Goal: Task Accomplishment & Management: Manage account settings

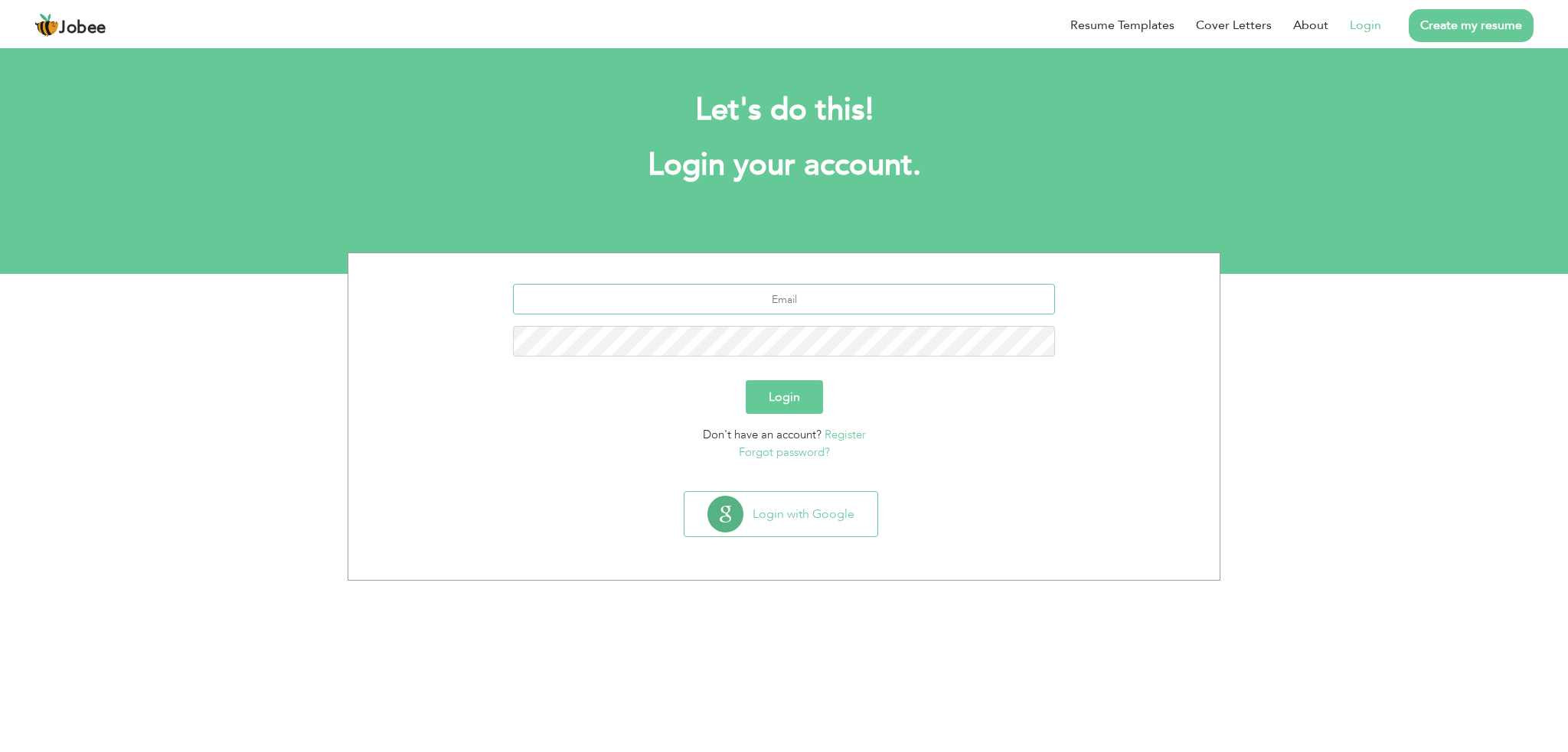
click at [626, 313] on input "text" at bounding box center [784, 299] width 543 height 30
type input "[EMAIL_ADDRESS][DOMAIN_NAME]"
click at [790, 393] on button "Login" at bounding box center [784, 397] width 78 height 34
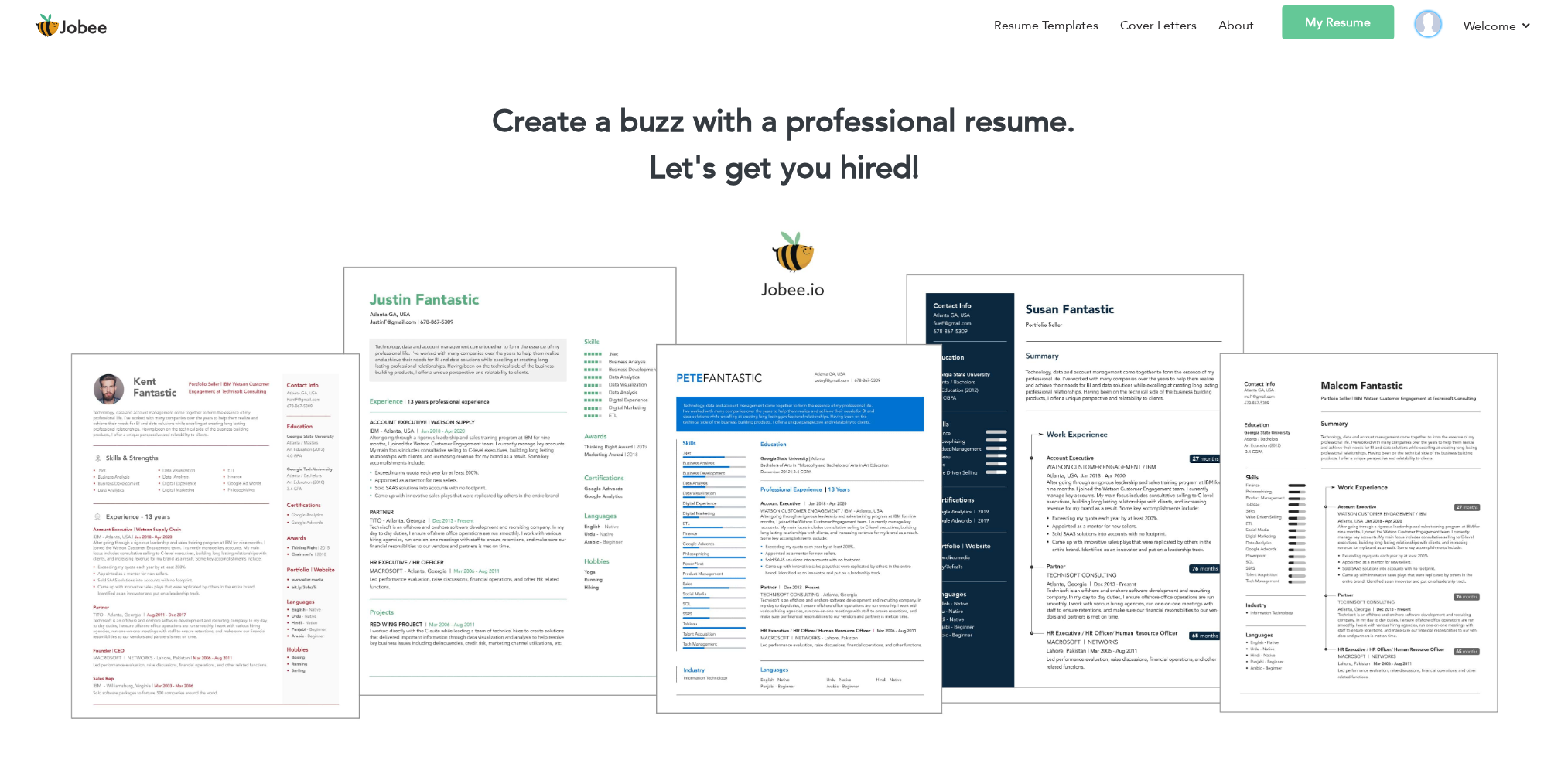
click at [1425, 26] on img at bounding box center [1429, 24] width 25 height 25
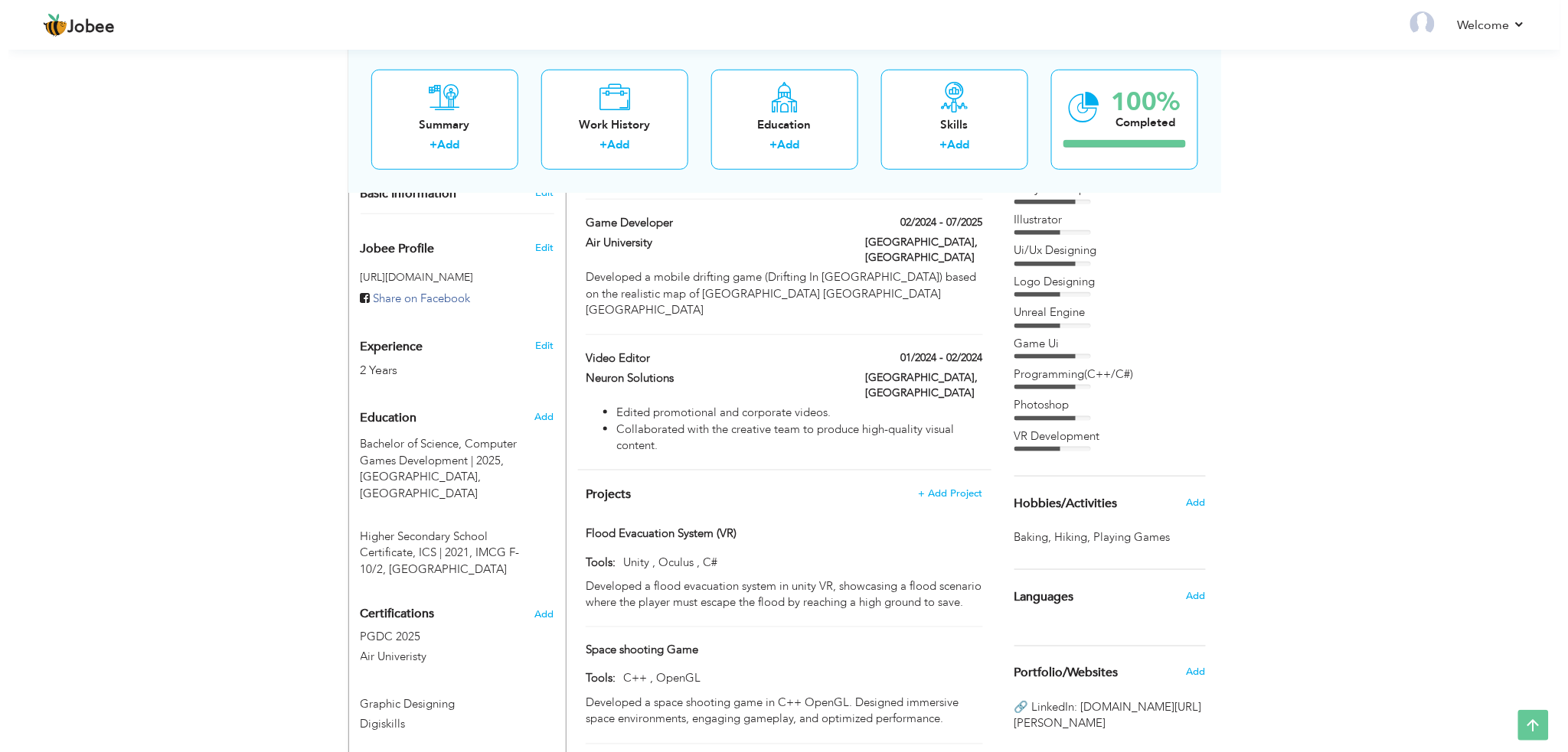
scroll to position [619, 0]
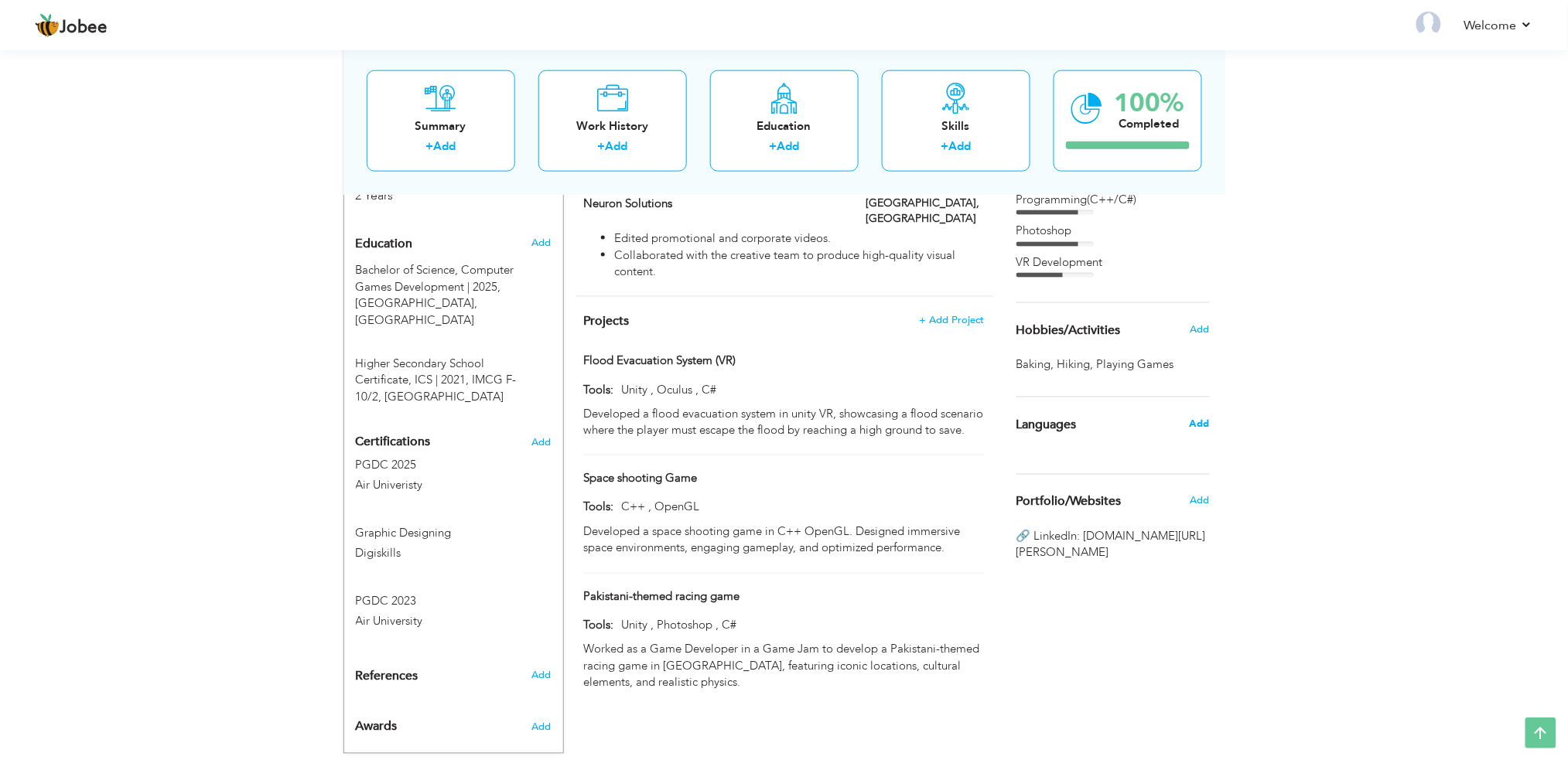
click at [1198, 417] on span "Add" at bounding box center [1199, 424] width 20 height 14
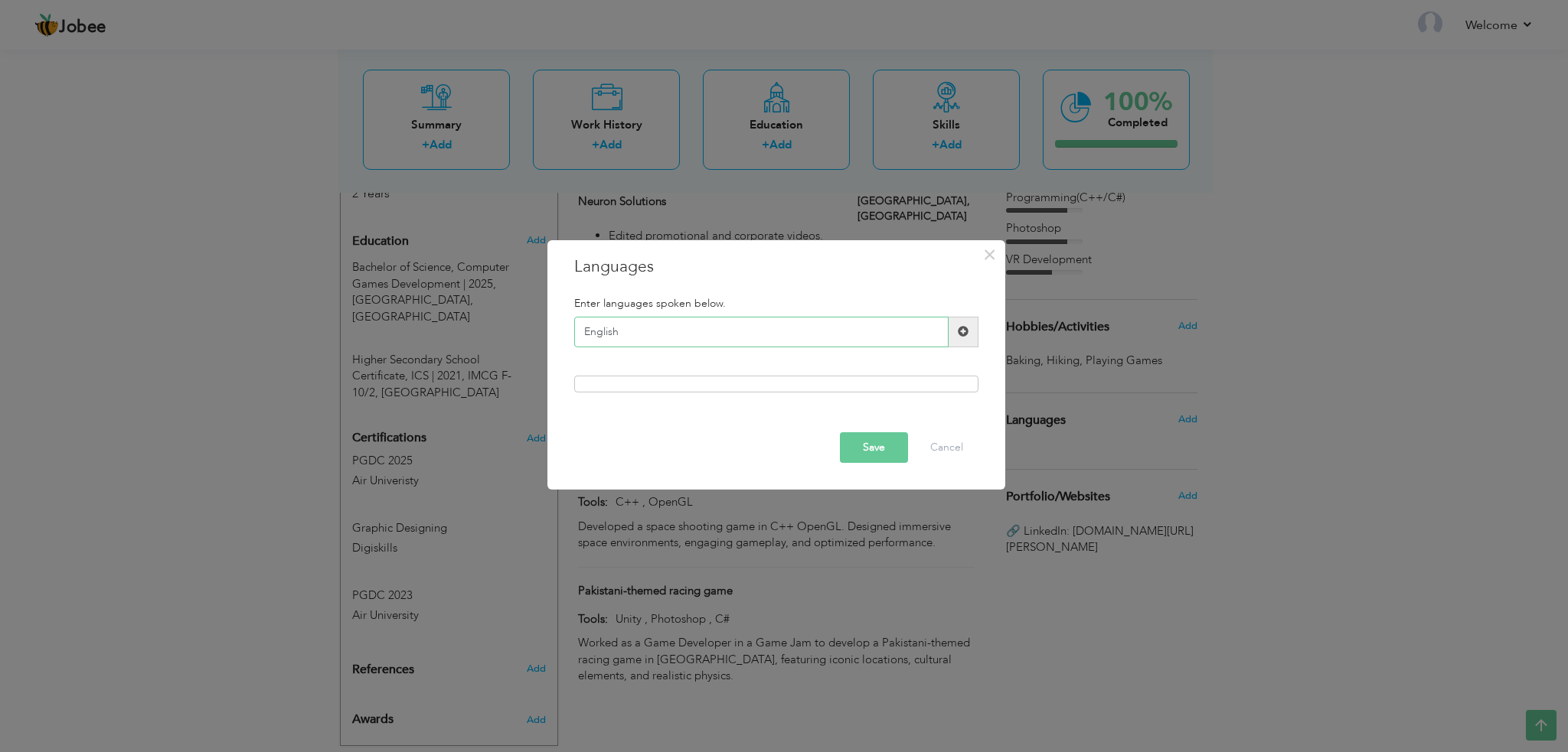
type input "English"
click at [863, 385] on div at bounding box center [777, 383] width 404 height 17
click at [972, 329] on span at bounding box center [963, 332] width 30 height 30
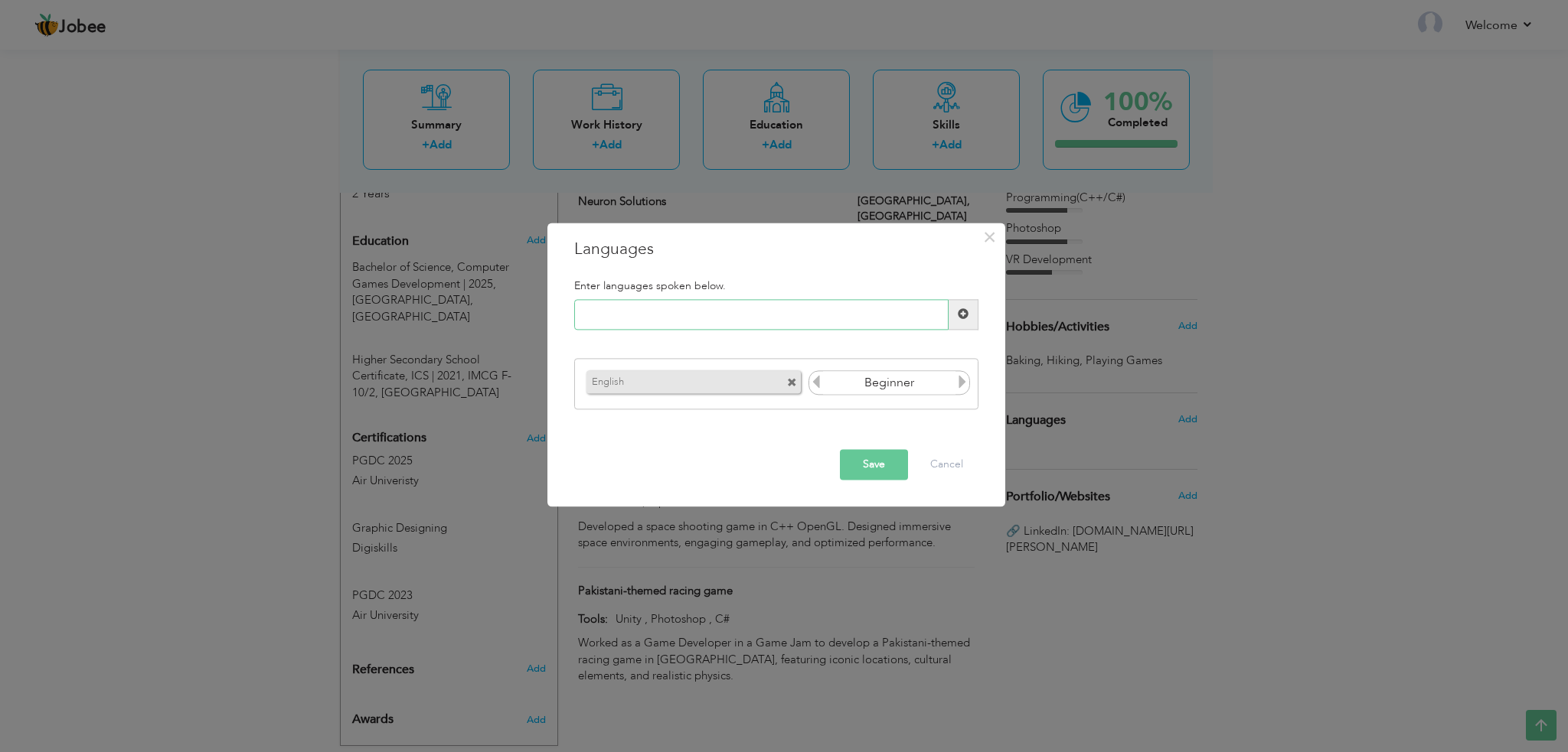
click at [648, 316] on input "text" at bounding box center [761, 314] width 374 height 30
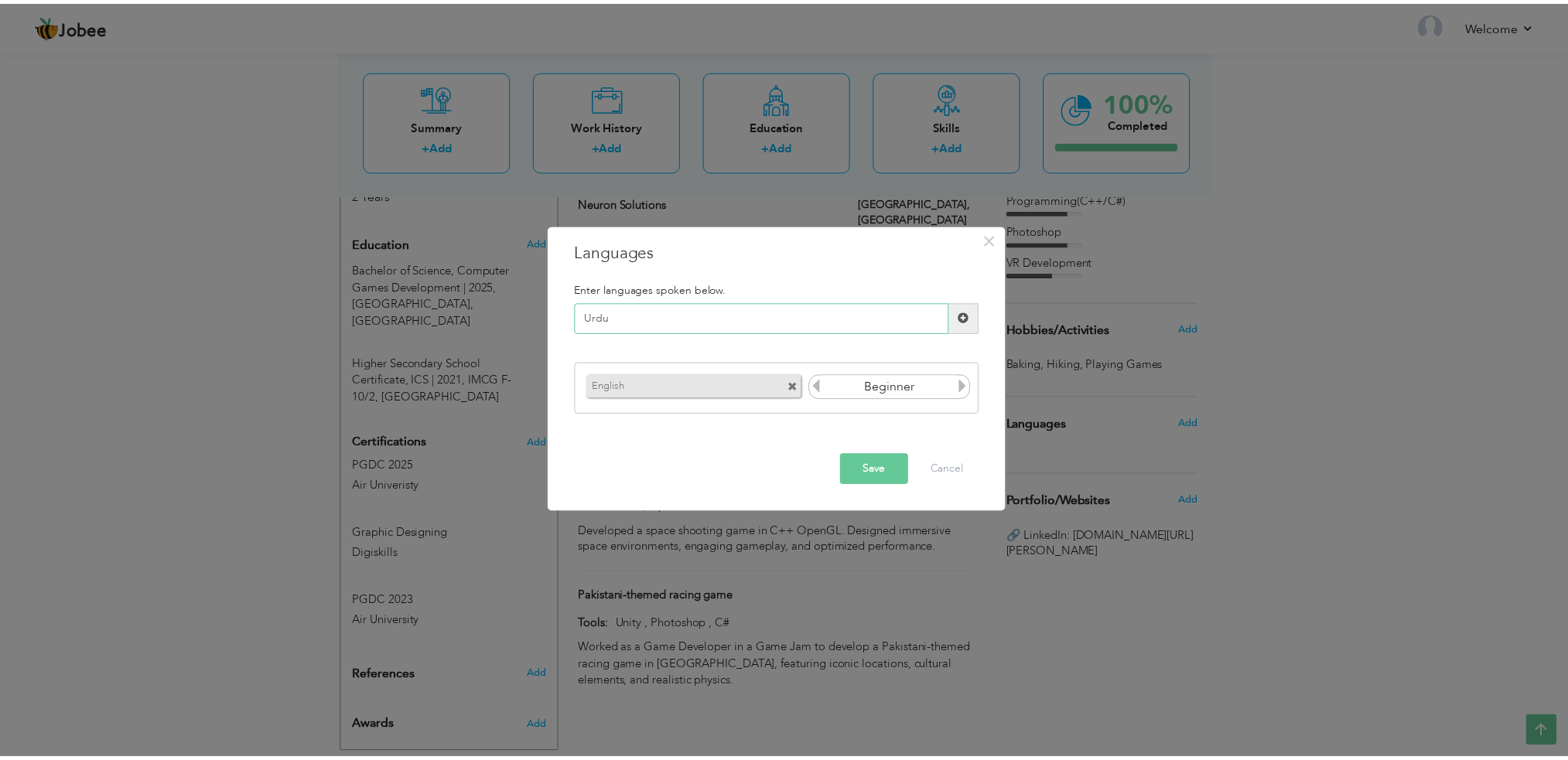
scroll to position [0, 0]
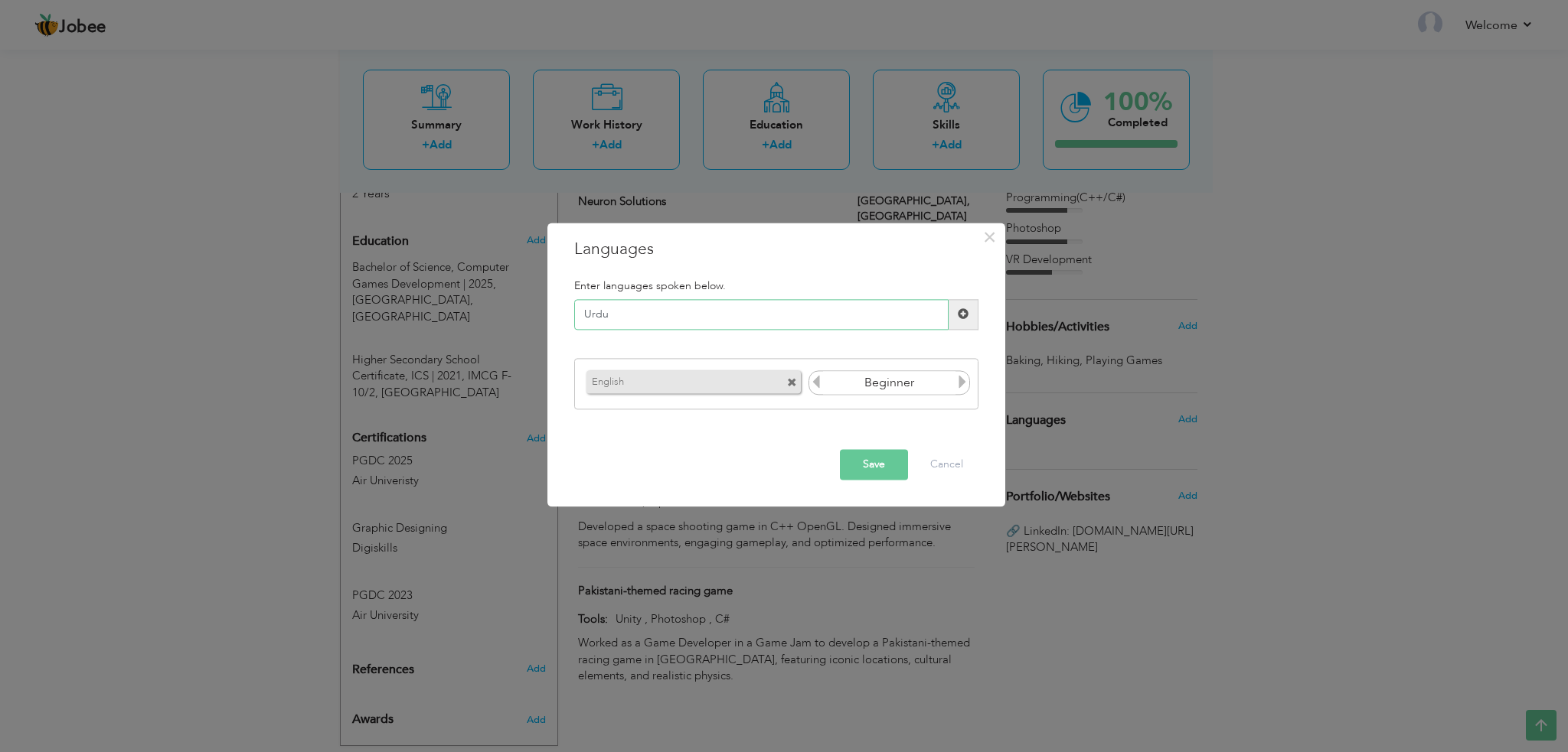
type input "Urdu"
click at [964, 383] on icon at bounding box center [962, 383] width 14 height 14
click at [813, 381] on icon at bounding box center [816, 383] width 14 height 14
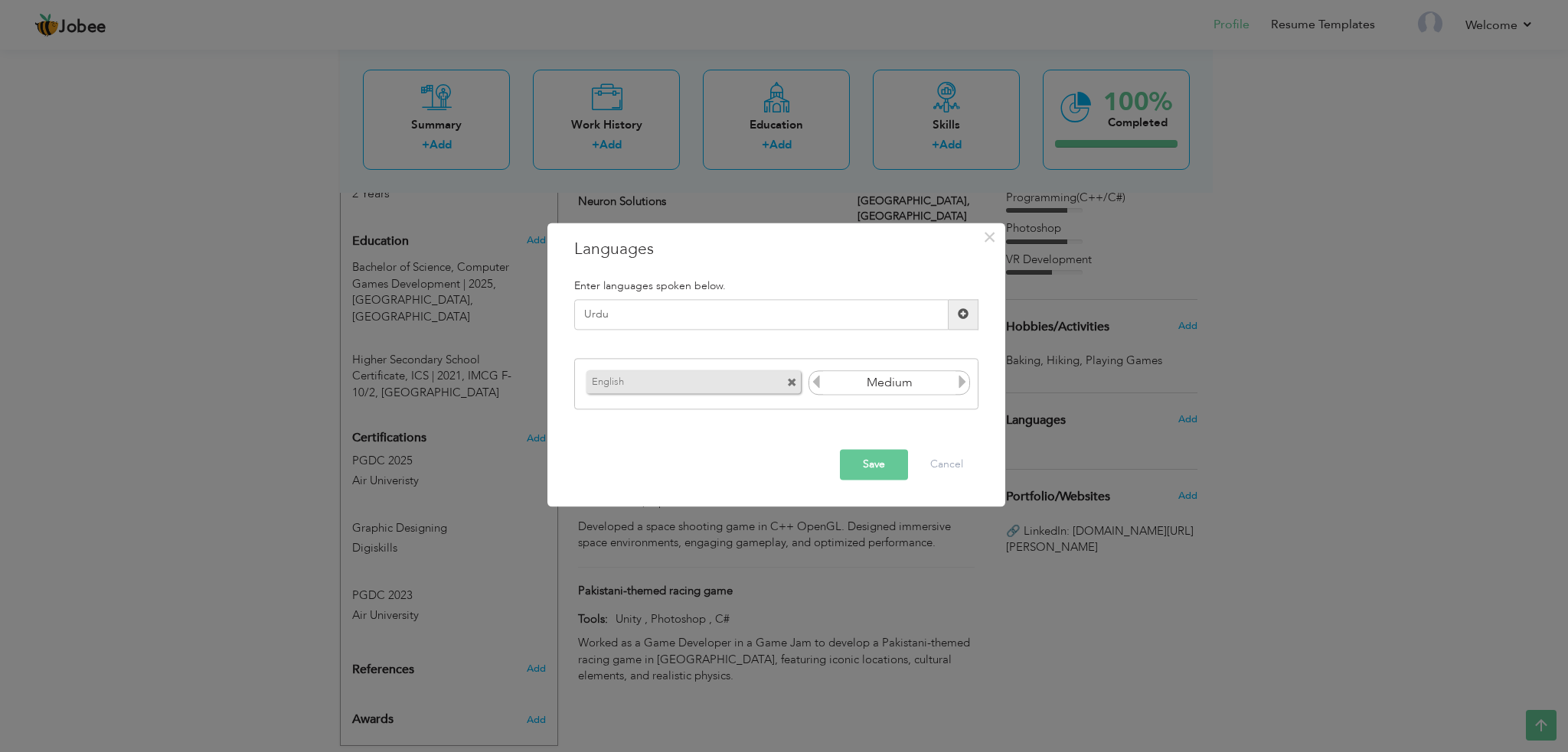
click at [875, 462] on button "Save" at bounding box center [873, 464] width 68 height 30
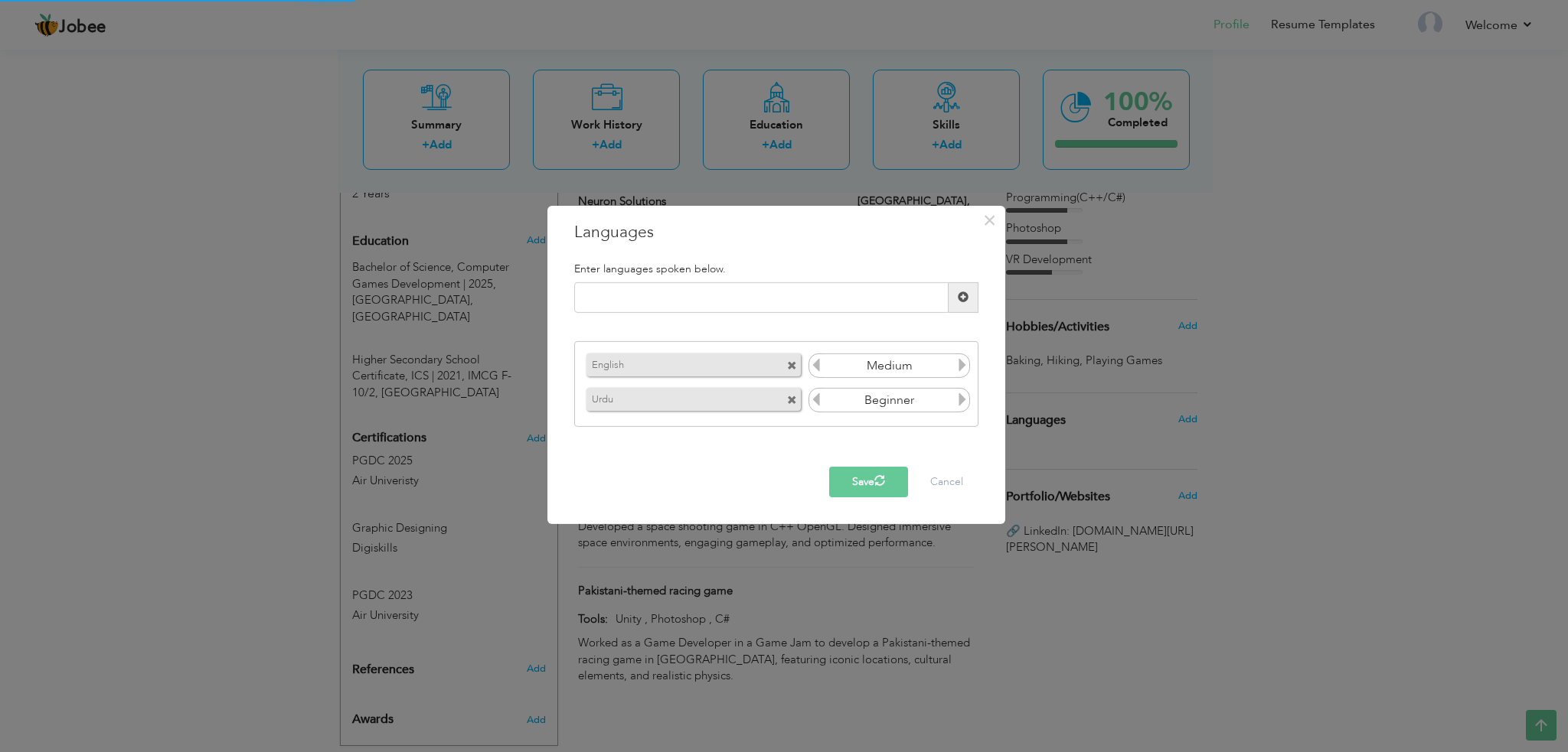
click at [961, 362] on icon at bounding box center [962, 365] width 14 height 14
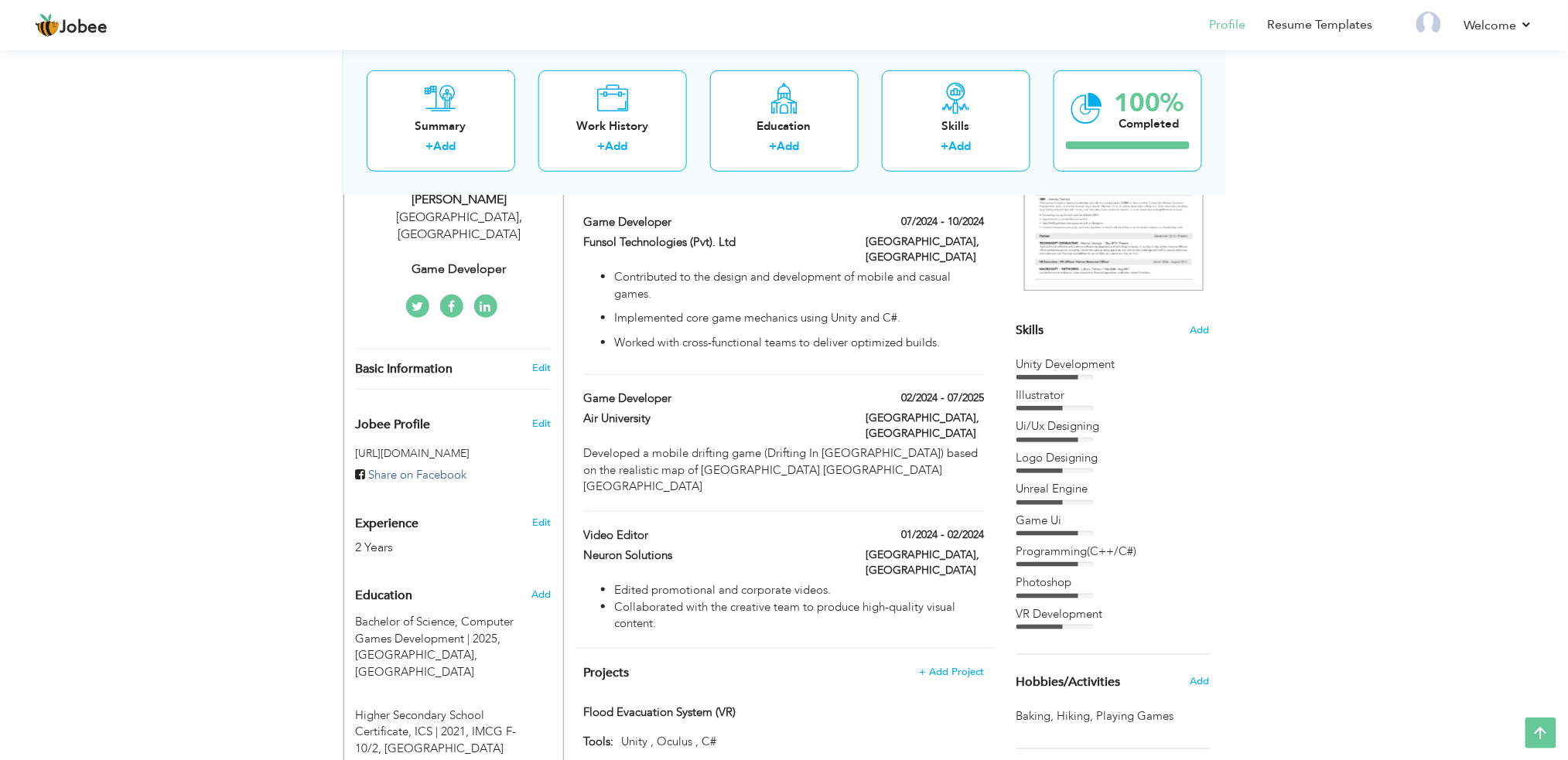
scroll to position [270, 0]
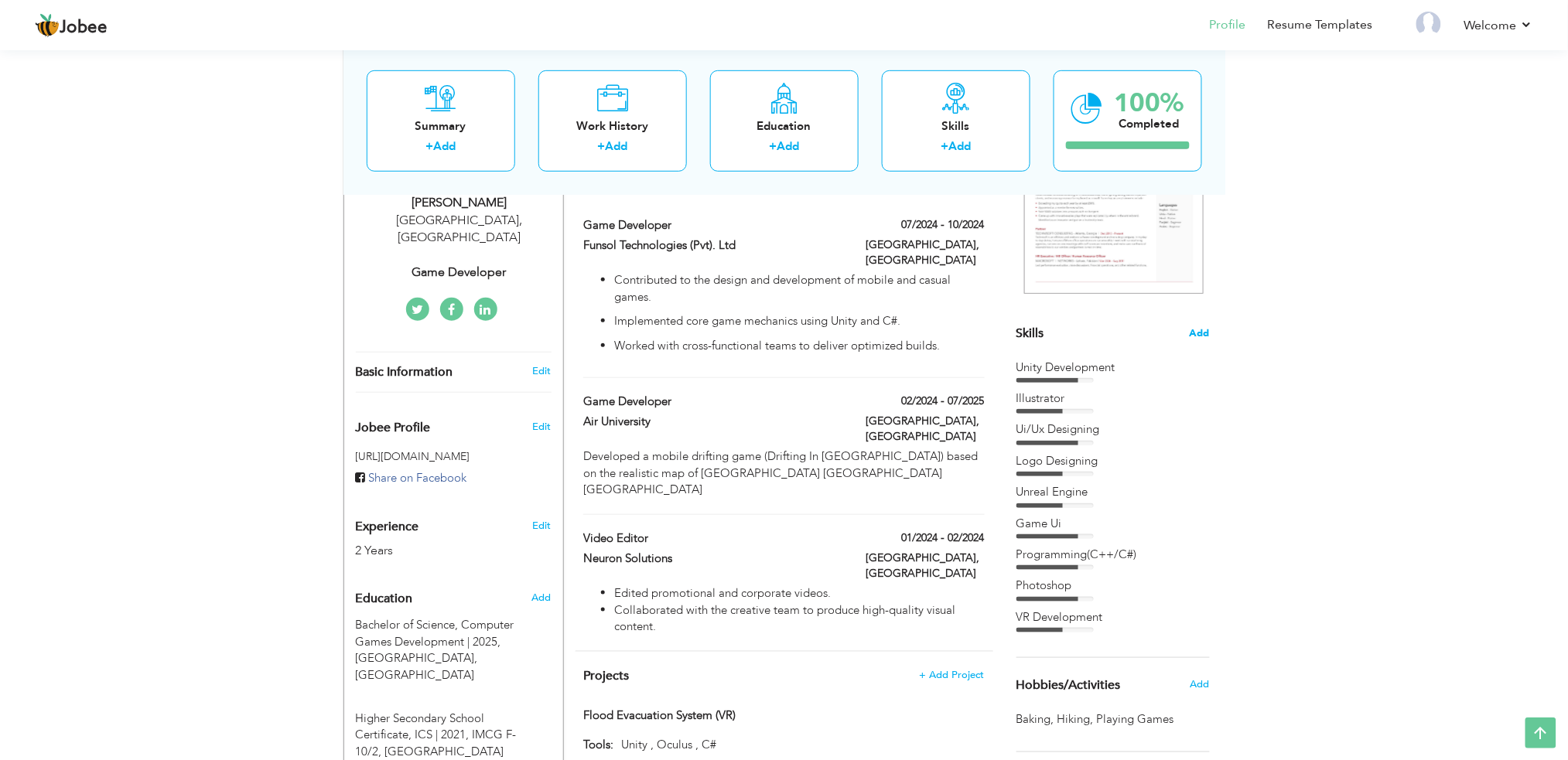
click at [1192, 334] on span "Add" at bounding box center [1200, 334] width 20 height 15
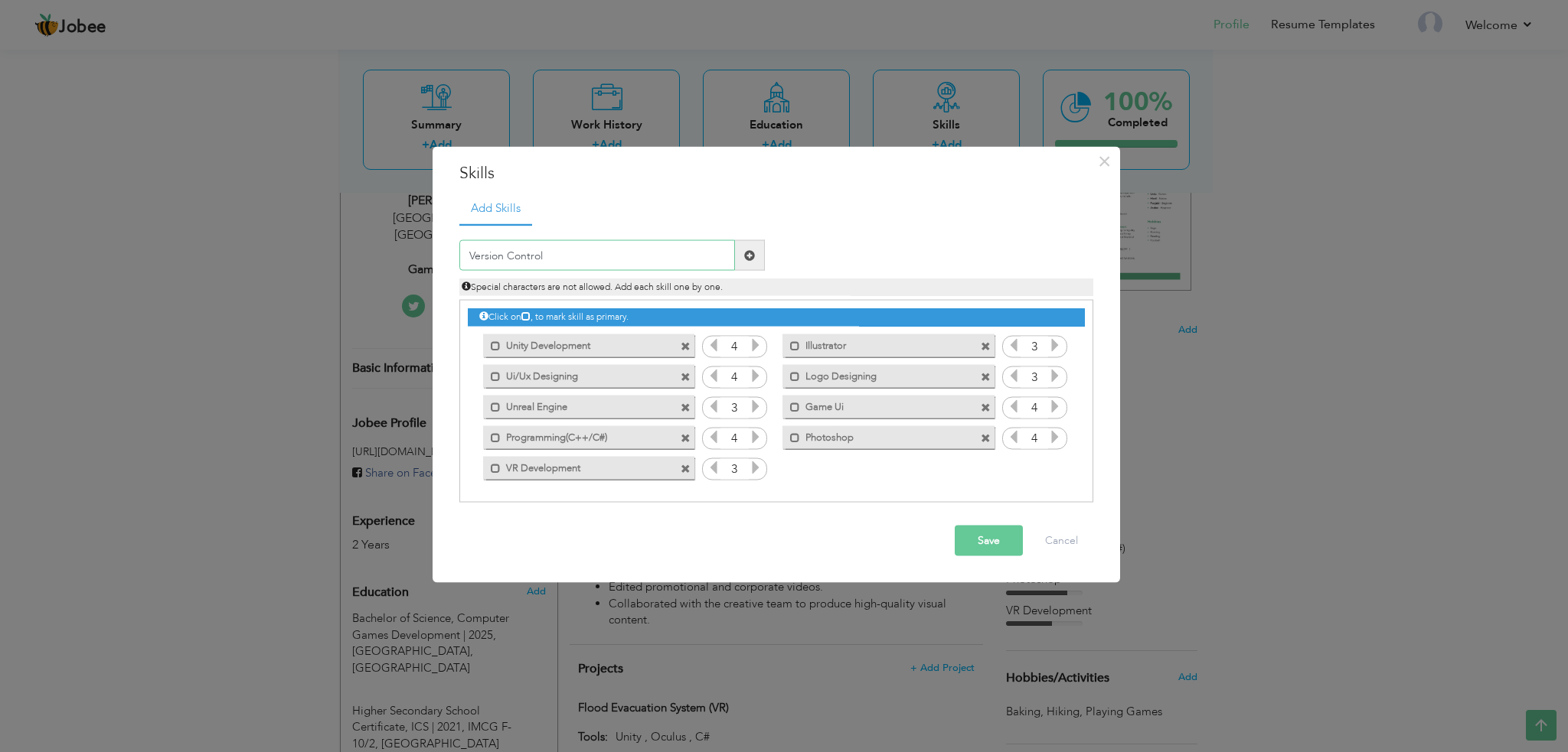
type input "Version Control"
click at [411, 125] on div "× Skills Add Skills Version Control Duplicate entry 4 3 4 3 3 4" at bounding box center [784, 376] width 1568 height 752
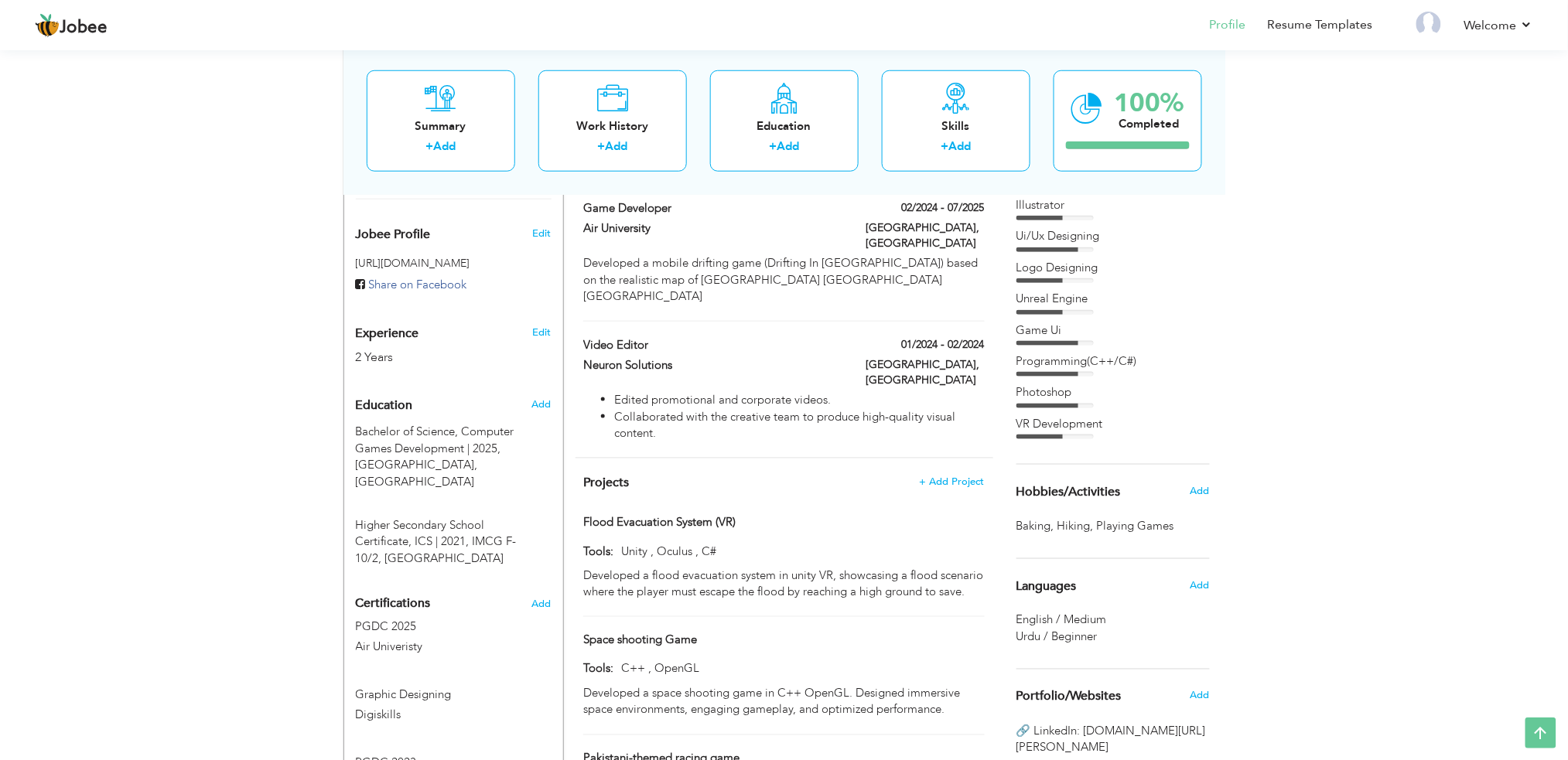
scroll to position [477, 0]
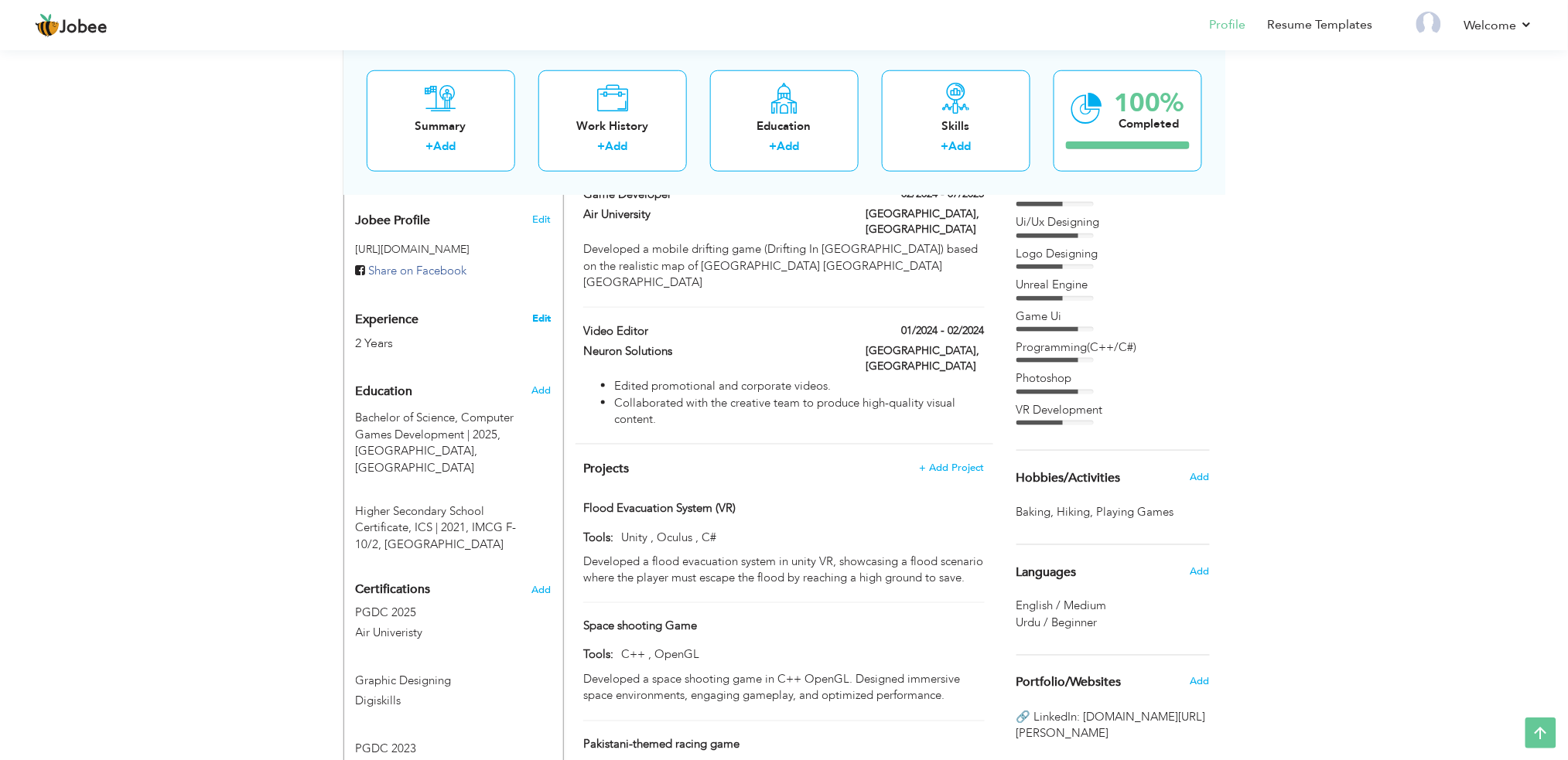
click at [539, 312] on link "Edit" at bounding box center [541, 319] width 18 height 14
type input "Fatima"
type input "[PERSON_NAME]"
type input "03245565979"
select select "number:166"
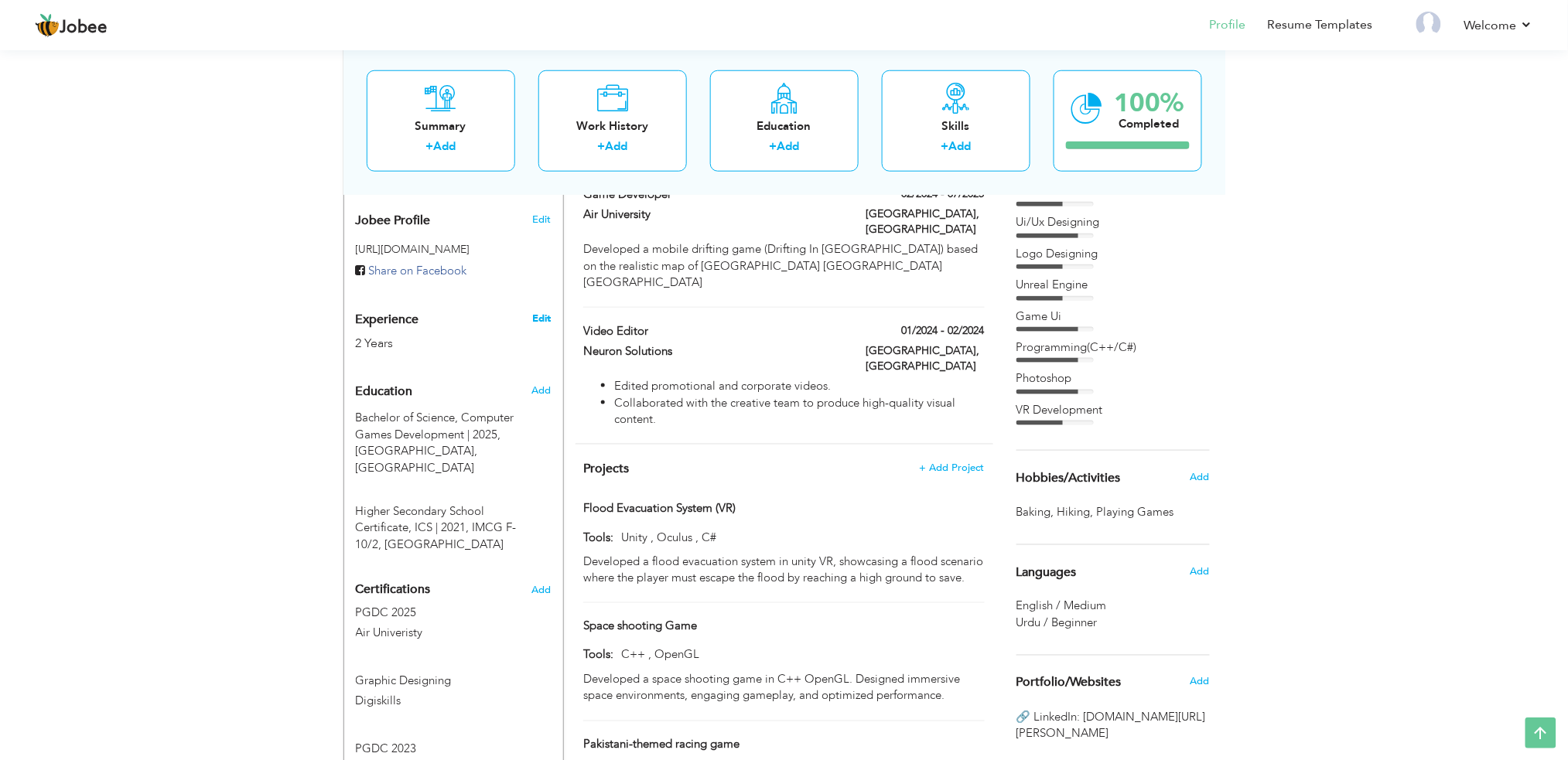
type input "[GEOGRAPHIC_DATA]"
select select "number:4"
type input "Game Developer"
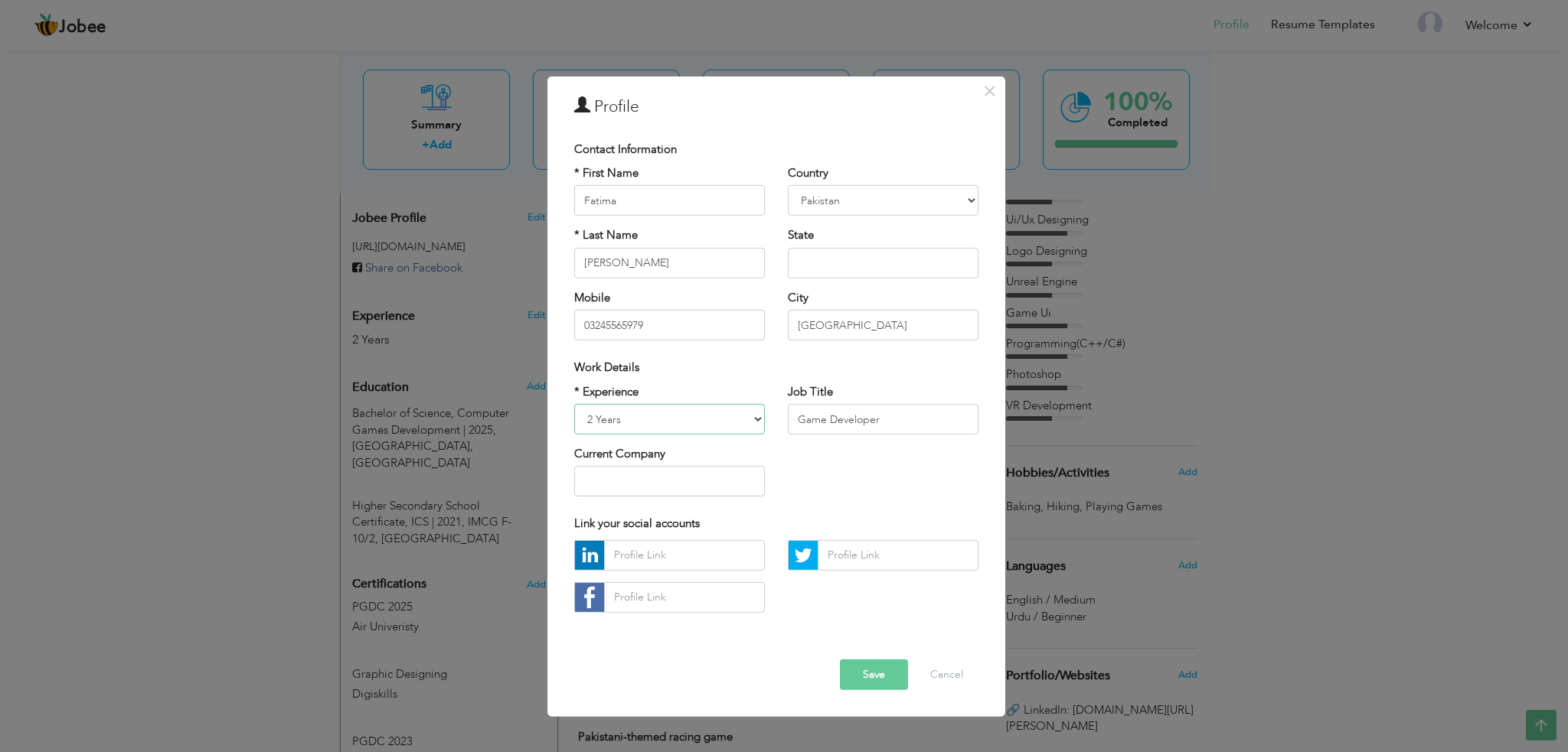
click at [751, 416] on select "Entry Level Less than 1 Year 1 Year 2 Years 3 Years 4 Years 5 Years 6 Years 7 Y…" at bounding box center [669, 419] width 191 height 30
click at [947, 650] on div "Error" at bounding box center [777, 647] width 427 height 24
click at [750, 426] on select "Entry Level Less than 1 Year 1 Year 2 Years 3 Years 4 Years 5 Years 6 Years 7 Y…" at bounding box center [669, 419] width 191 height 30
click at [905, 514] on div "Link your social accounts" at bounding box center [777, 524] width 427 height 31
click at [1079, 441] on div "× Profile Contact Information * First Name Fatima * Last Name [PERSON_NAME]" at bounding box center [784, 376] width 1568 height 752
